Goal: Task Accomplishment & Management: Use online tool/utility

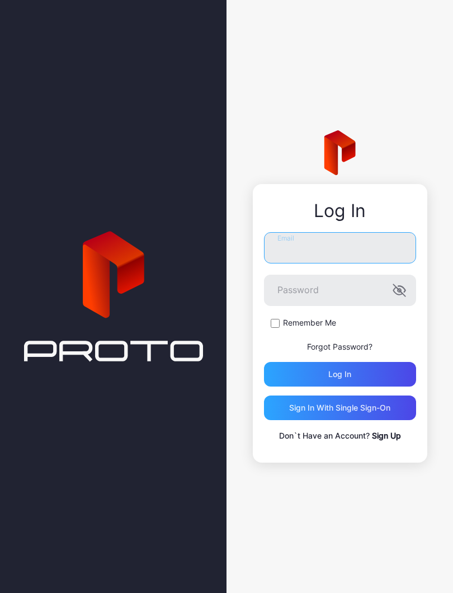
type input "**********"
click at [339, 374] on button "Log in" at bounding box center [340, 374] width 152 height 25
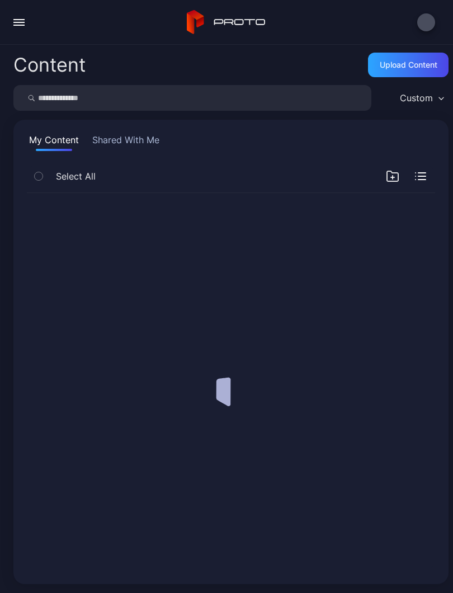
click at [368, 387] on div at bounding box center [231, 381] width 426 height 395
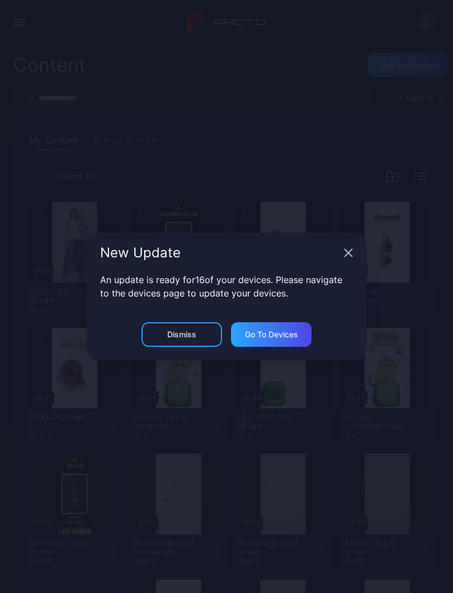
click at [347, 257] on icon "button" at bounding box center [348, 252] width 9 height 9
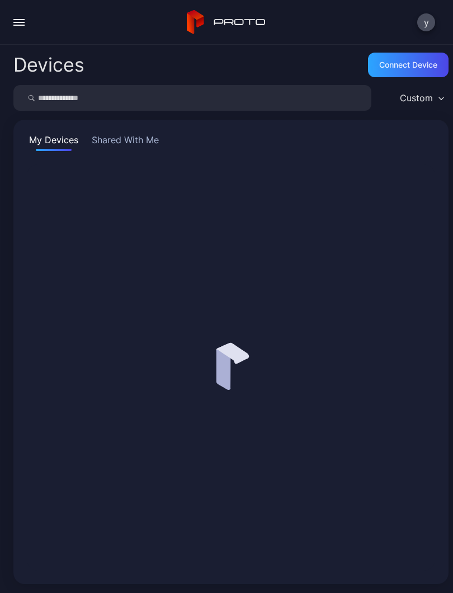
click at [28, 21] on button "button" at bounding box center [19, 22] width 22 height 22
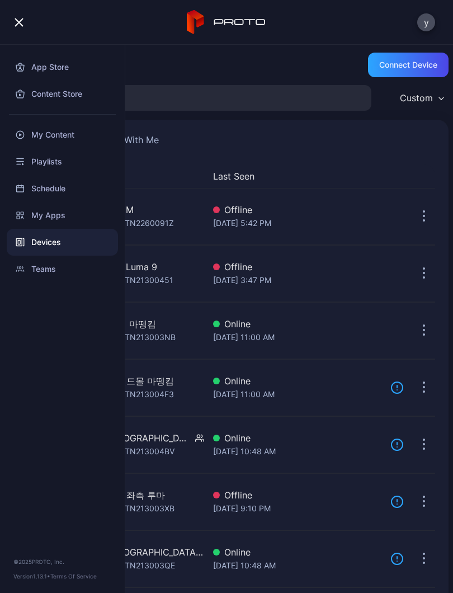
click at [63, 241] on div "Devices" at bounding box center [62, 242] width 111 height 27
click at [224, 56] on div "Devices Connect device" at bounding box center [230, 65] width 435 height 22
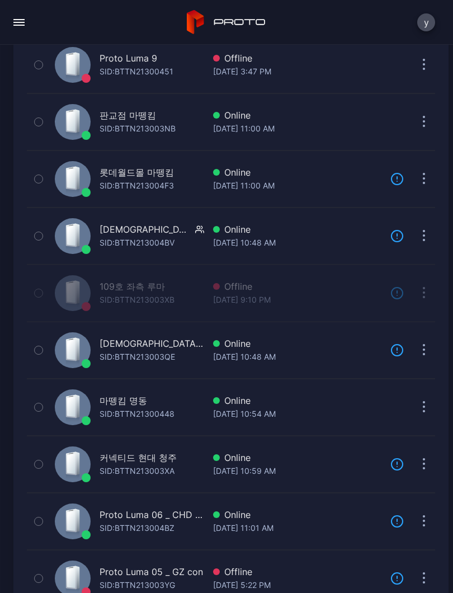
scroll to position [206, 0]
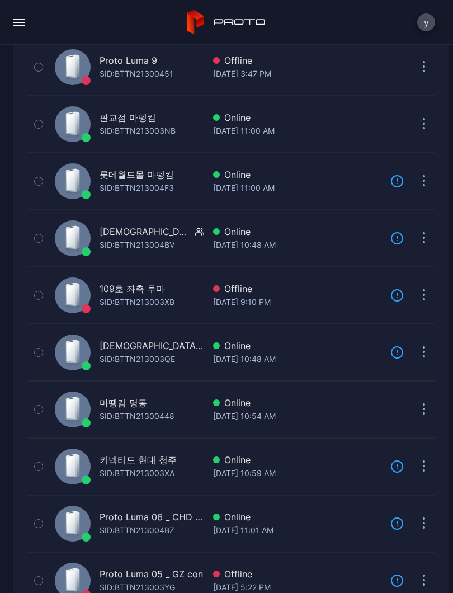
click at [236, 408] on div "Online" at bounding box center [297, 402] width 168 height 13
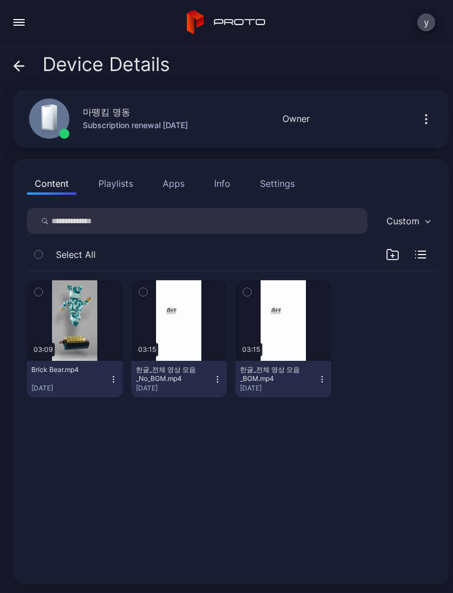
click at [0, 0] on div "button" at bounding box center [0, 0] width 0 height 0
